Goal: Information Seeking & Learning: Learn about a topic

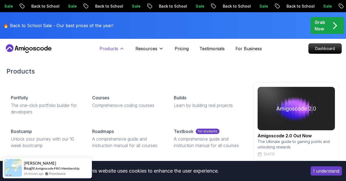
click at [113, 50] on p "Products" at bounding box center [109, 48] width 19 height 6
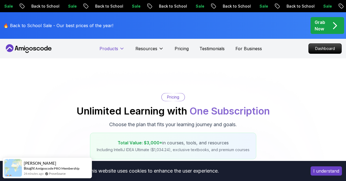
click at [113, 50] on p "Products" at bounding box center [109, 48] width 19 height 6
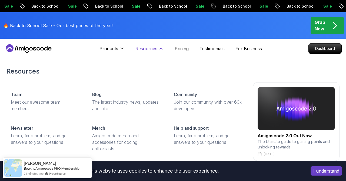
click at [140, 51] on p "Resources" at bounding box center [147, 48] width 22 height 6
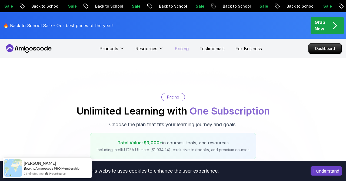
click at [184, 49] on p "Pricing" at bounding box center [182, 48] width 14 height 6
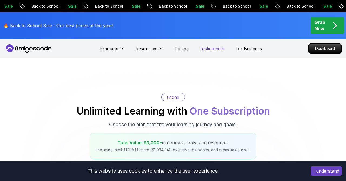
click at [207, 47] on p "Testimonials" at bounding box center [212, 48] width 25 height 6
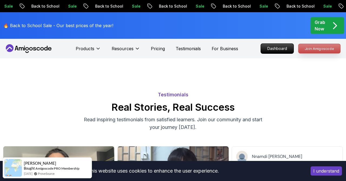
click at [321, 47] on p "Join Amigoscode" at bounding box center [320, 48] width 42 height 9
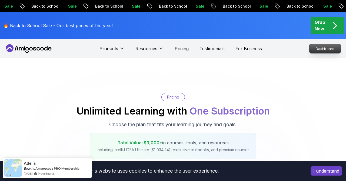
click at [320, 46] on p "Dashboard" at bounding box center [325, 48] width 31 height 9
click at [31, 45] on icon at bounding box center [28, 48] width 49 height 9
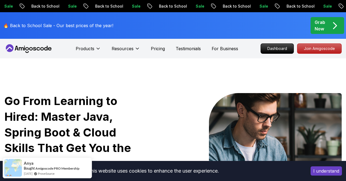
click at [207, 48] on div "Products Resources Pricing Testimonials For Business" at bounding box center [157, 48] width 163 height 11
click at [188, 8] on div "Sale Back to School" at bounding box center [220, 6] width 64 height 6
click at [186, 8] on p "Back to School" at bounding box center [204, 6] width 37 height 5
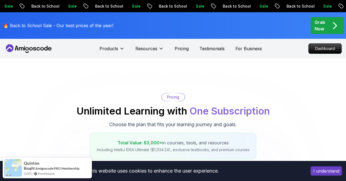
click at [123, 22] on div "🔥 Back to School Sale - Our best prices of the year! Grab Now" at bounding box center [173, 25] width 346 height 27
click at [23, 41] on nav "Products Resources Pricing Testimonials For Business Dashboard" at bounding box center [173, 48] width 338 height 19
click at [27, 51] on icon at bounding box center [28, 48] width 49 height 9
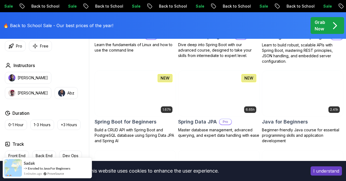
scroll to position [234, 0]
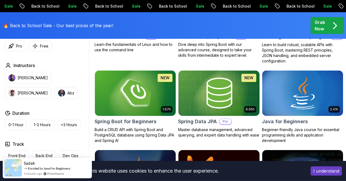
click at [138, 96] on img at bounding box center [135, 93] width 85 height 48
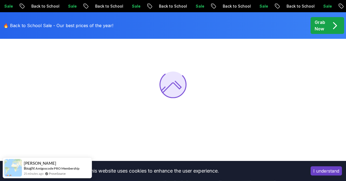
scroll to position [65, 0]
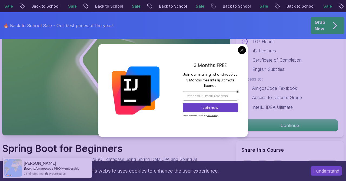
click at [238, 53] on div "3 Months FREE Join our mailing list and receive 3 Months free Intellij Ultimate…" at bounding box center [210, 90] width 75 height 93
click at [247, 50] on div "3 Months FREE Join our mailing list and receive 3 Months free Intellij Ultimate…" at bounding box center [210, 90] width 75 height 93
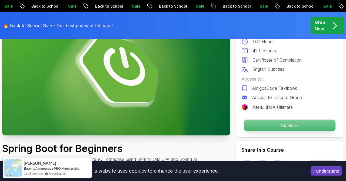
click at [296, 120] on p "Continue" at bounding box center [289, 124] width 91 height 11
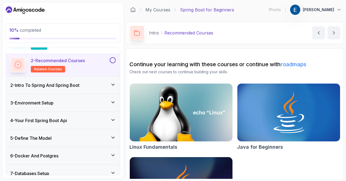
scroll to position [34, 0]
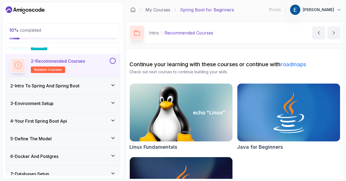
click at [103, 121] on div "4 - Your First Spring Boot Api" at bounding box center [63, 120] width 106 height 6
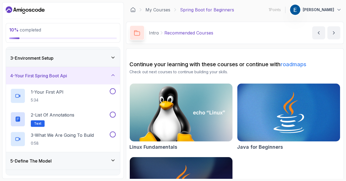
scroll to position [19, 0]
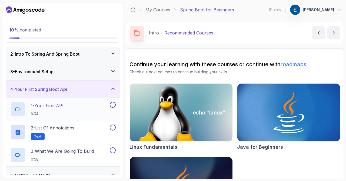
click at [51, 108] on p "1 - Your First API" at bounding box center [47, 105] width 33 height 6
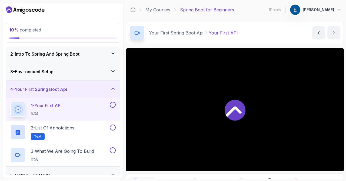
click at [43, 67] on div "3 - Environment Setup" at bounding box center [63, 71] width 114 height 17
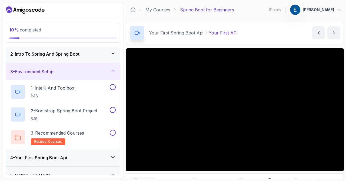
click at [47, 69] on h3 "3 - Environment Setup" at bounding box center [31, 71] width 43 height 6
